Goal: Book appointment/travel/reservation

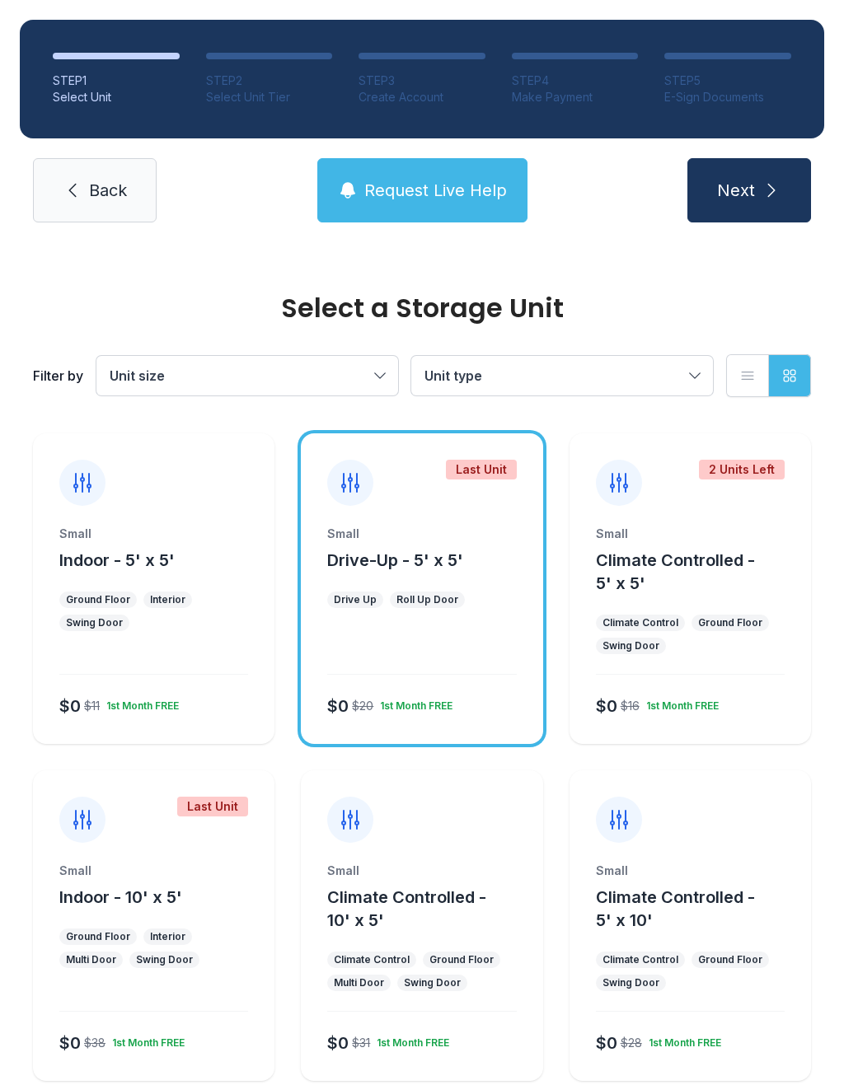
click at [763, 198] on icon "submit" at bounding box center [771, 190] width 20 height 20
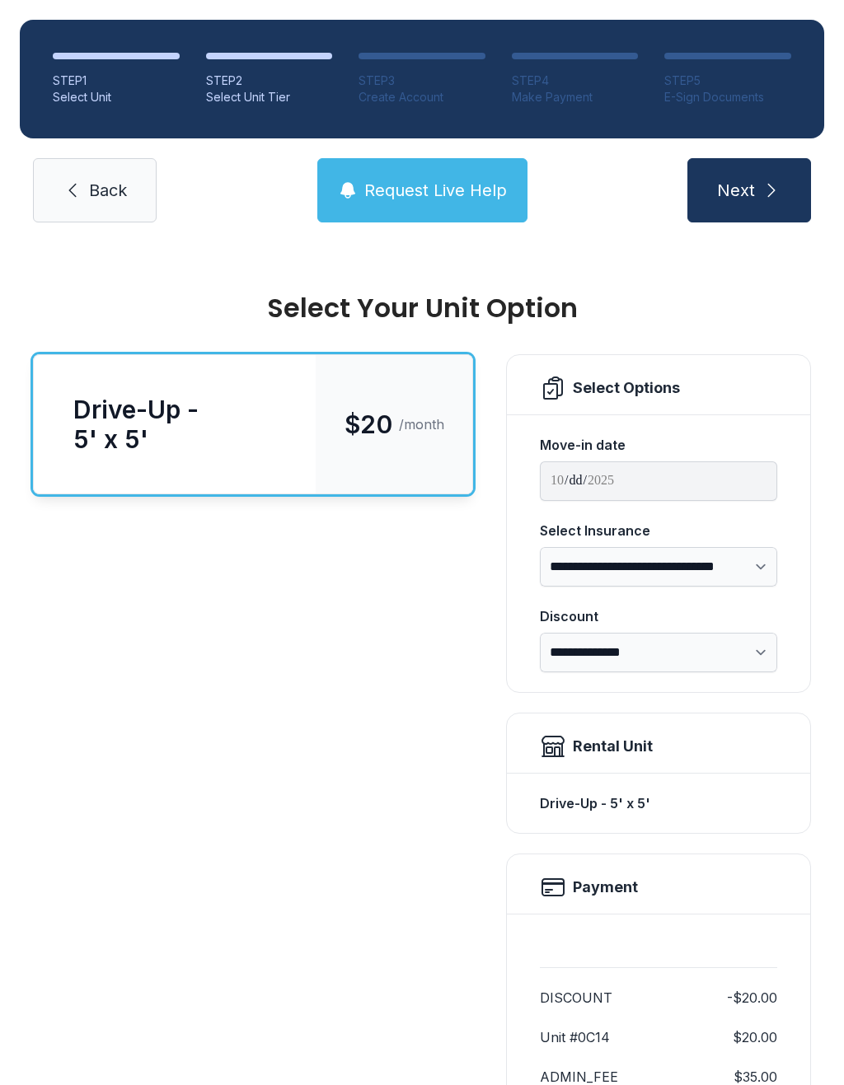
click at [755, 176] on button "Next" at bounding box center [749, 190] width 124 height 64
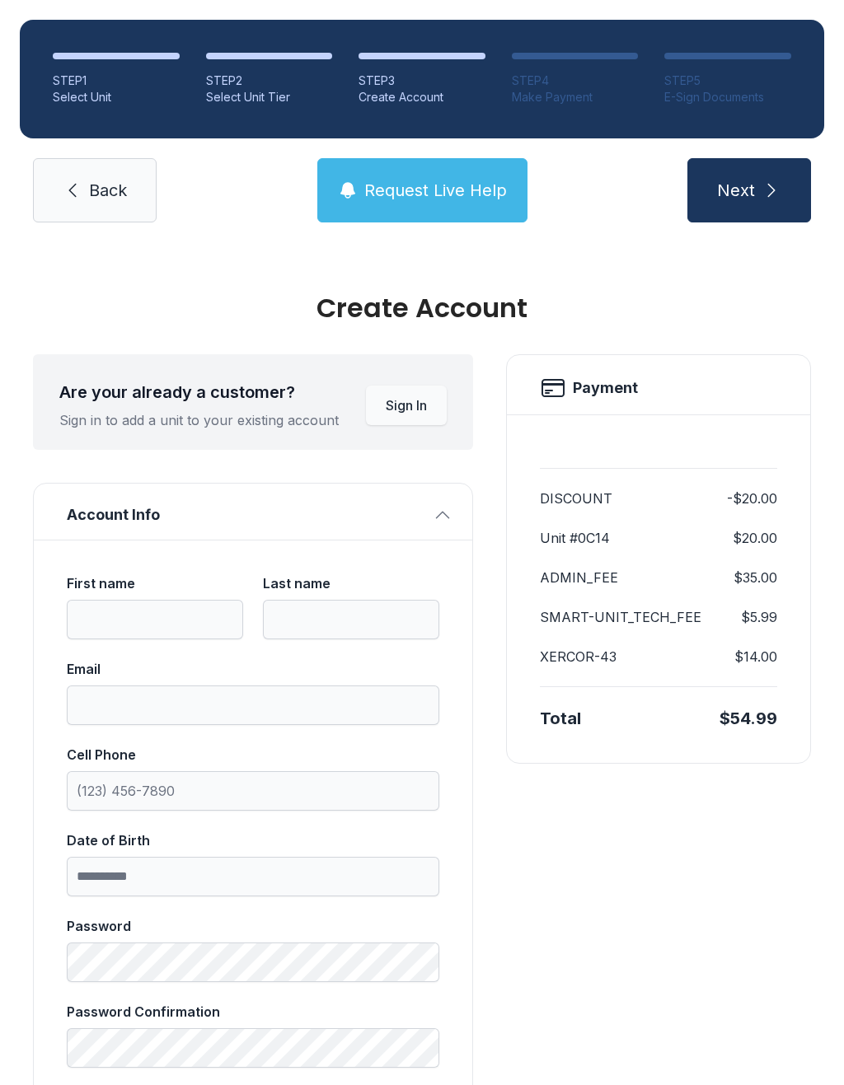
click at [99, 189] on span "Back" at bounding box center [108, 190] width 38 height 23
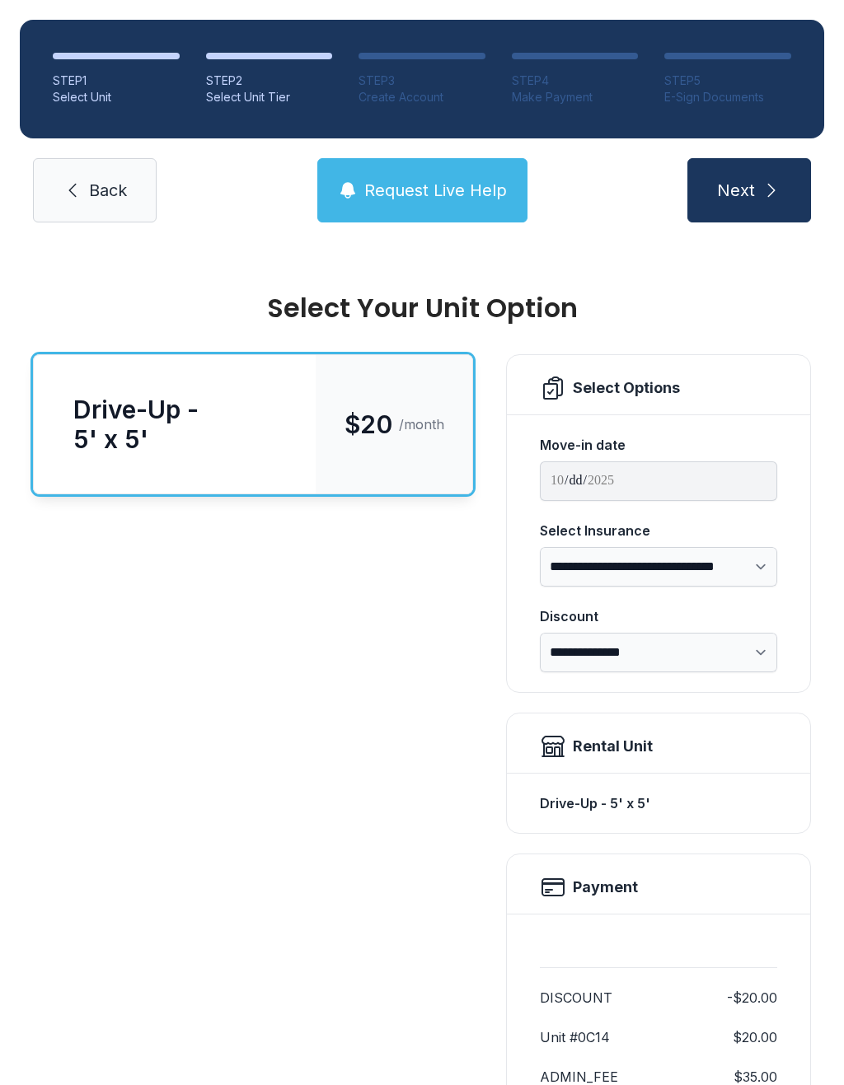
click at [68, 197] on icon at bounding box center [73, 190] width 20 height 20
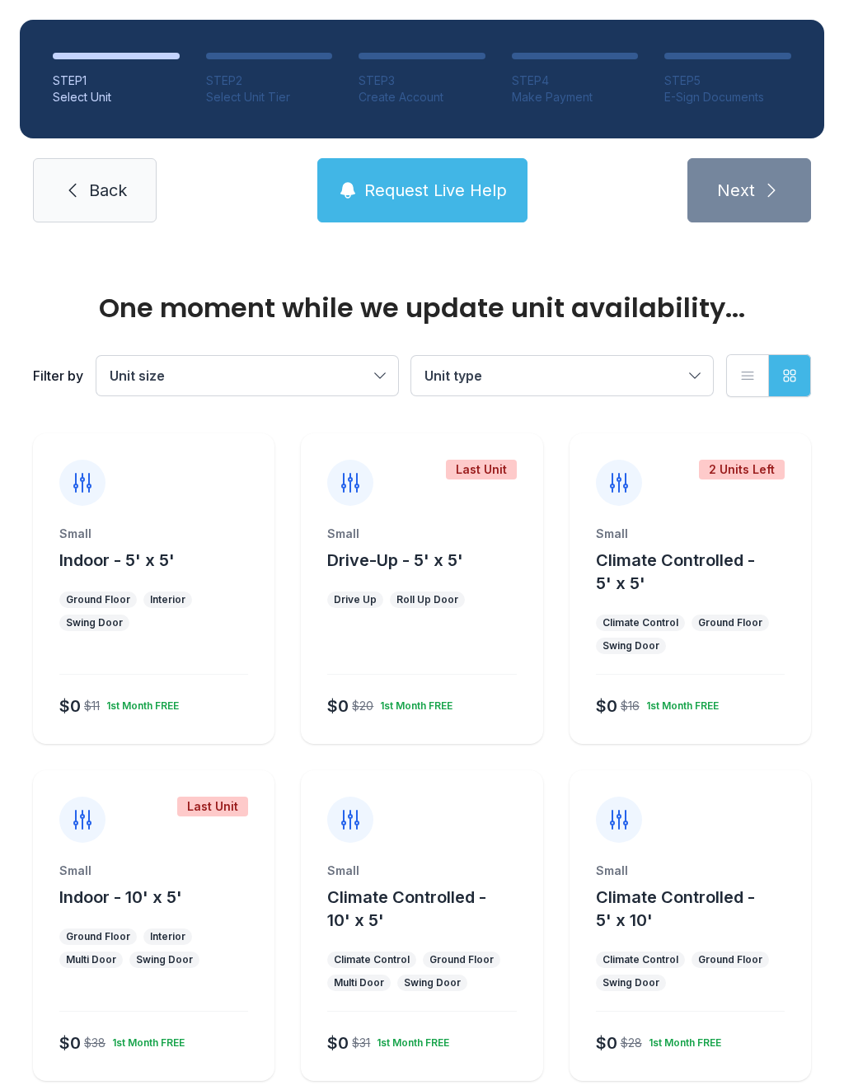
click at [86, 173] on link "Back" at bounding box center [95, 190] width 124 height 64
